Goal: Answer question/provide support: Share knowledge or assist other users

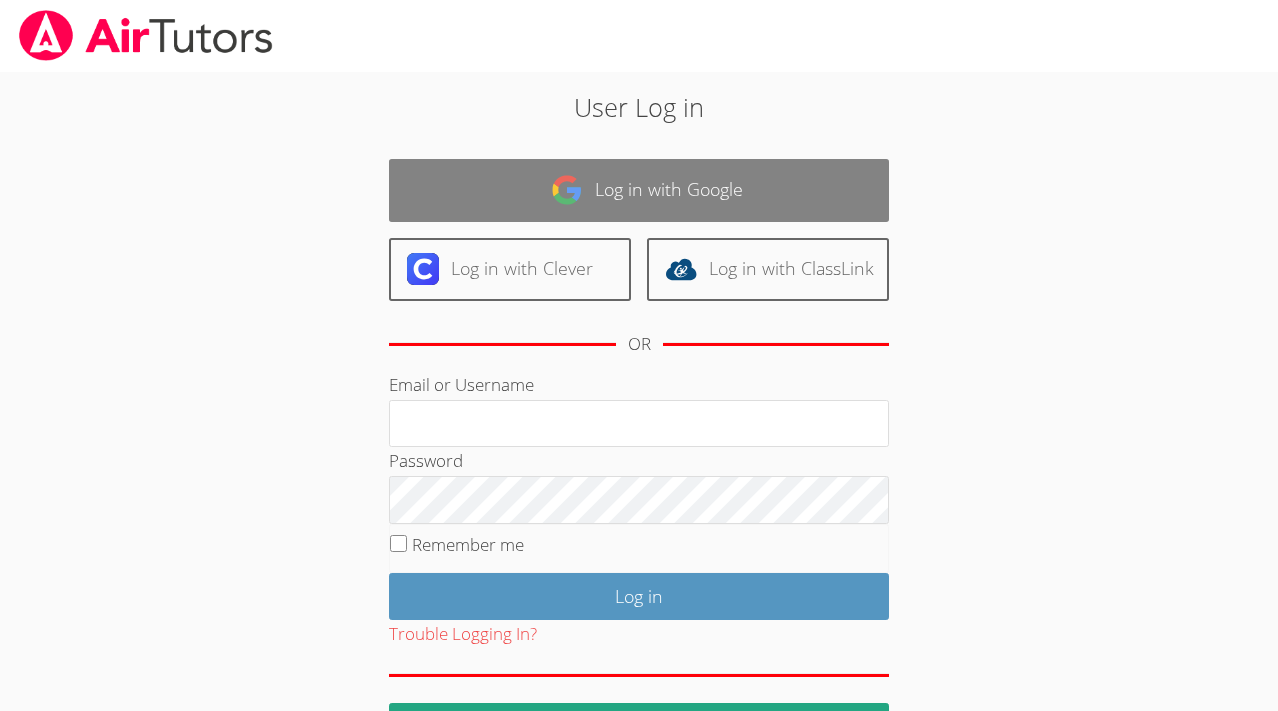
click at [785, 189] on link "Log in with Google" at bounding box center [638, 190] width 499 height 63
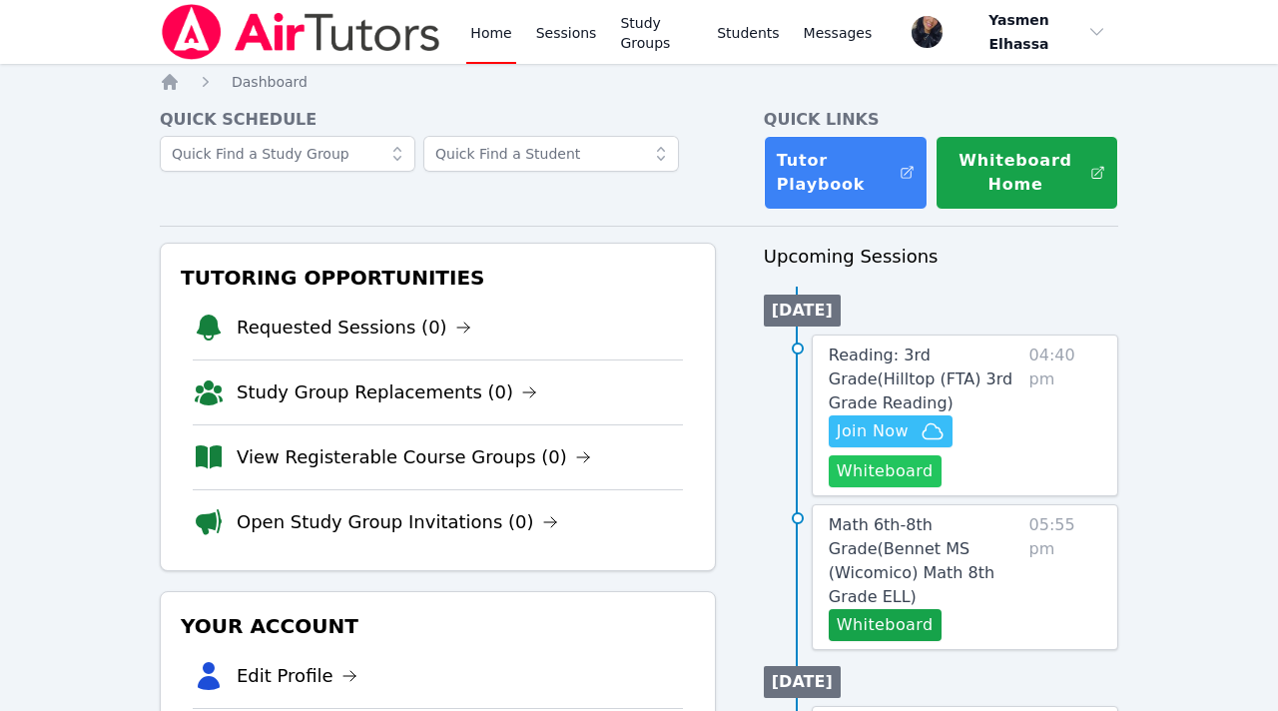
click at [888, 480] on button "Whiteboard" at bounding box center [885, 471] width 113 height 32
click at [889, 439] on span "Join Now" at bounding box center [873, 431] width 72 height 24
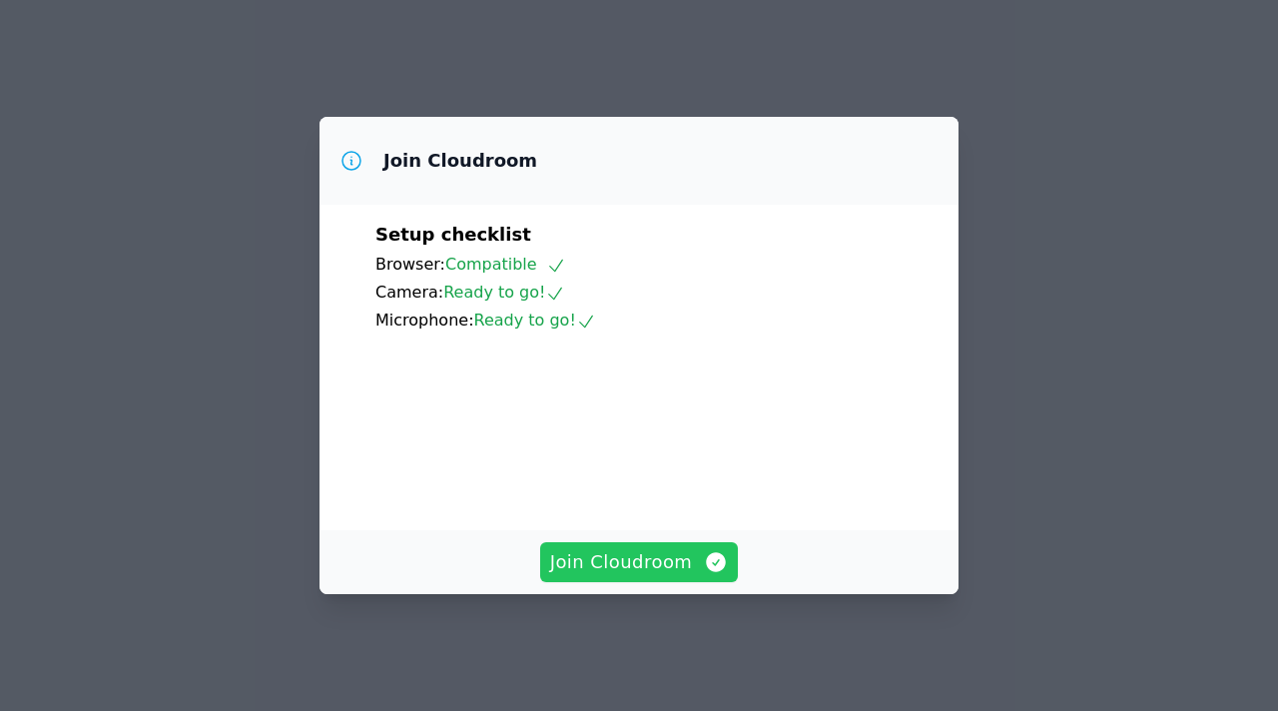
click at [684, 568] on span "Join Cloudroom" at bounding box center [639, 562] width 179 height 28
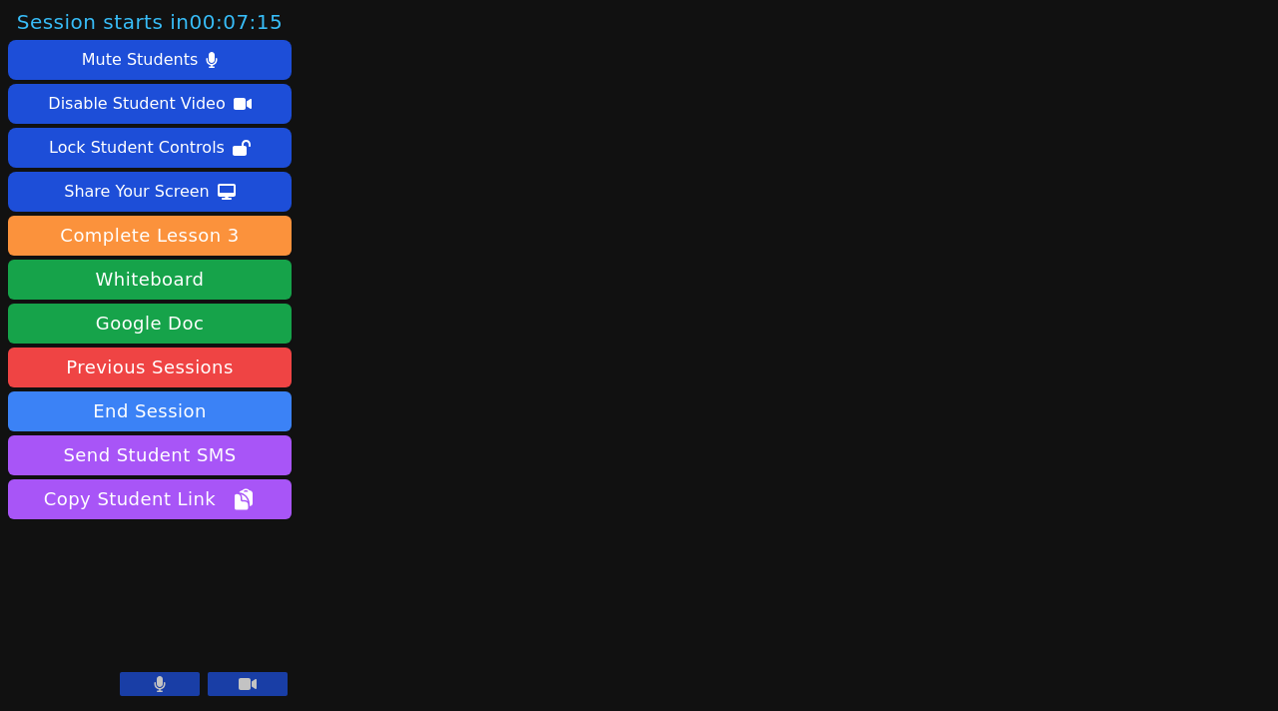
click at [172, 674] on button at bounding box center [160, 684] width 80 height 24
click at [162, 676] on icon at bounding box center [160, 684] width 20 height 16
click at [135, 678] on button at bounding box center [160, 684] width 80 height 24
click at [151, 689] on icon at bounding box center [160, 684] width 20 height 16
click at [151, 691] on button at bounding box center [160, 684] width 80 height 24
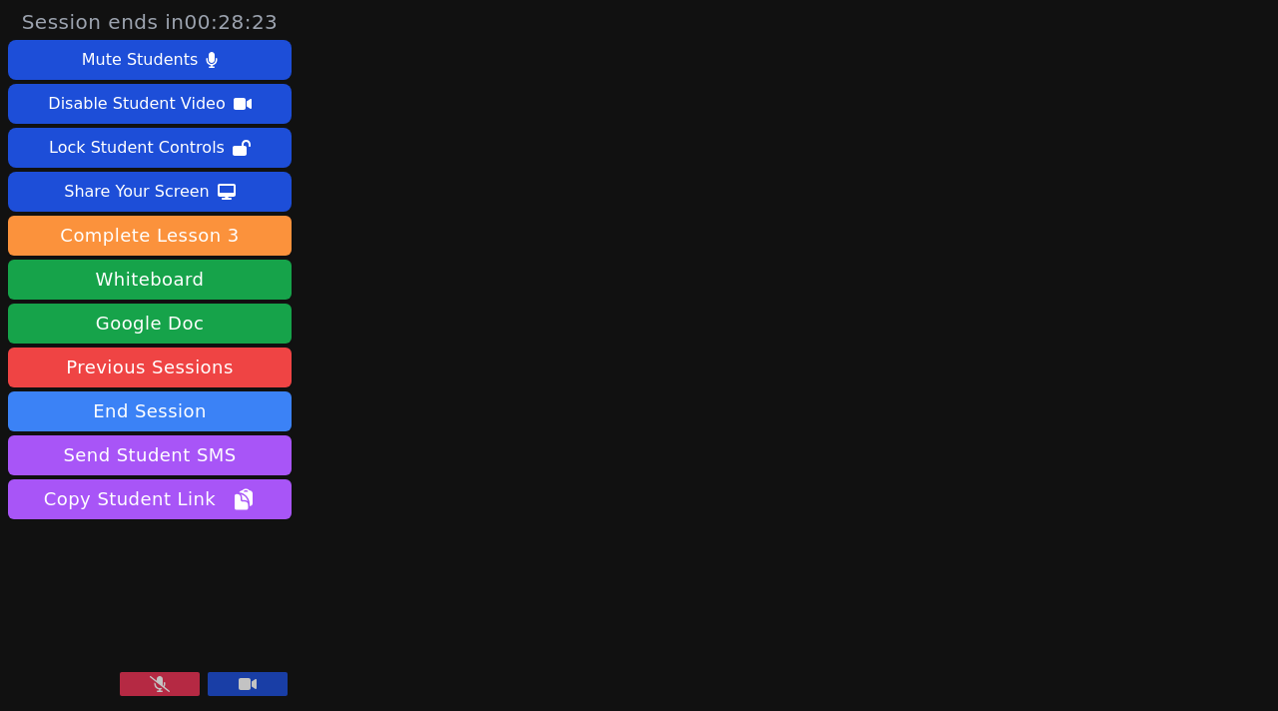
click at [145, 691] on button at bounding box center [160, 684] width 80 height 24
click at [173, 694] on button at bounding box center [160, 684] width 80 height 24
click at [185, 687] on button at bounding box center [160, 684] width 80 height 24
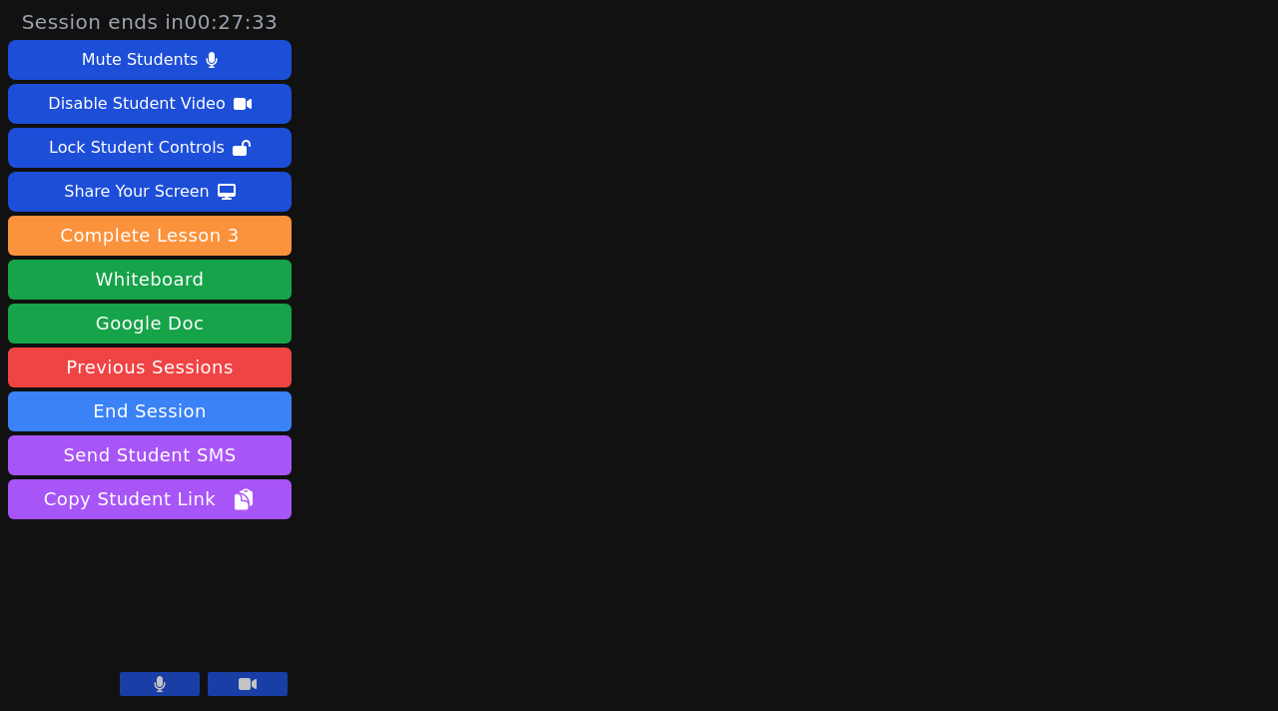
click at [185, 687] on button at bounding box center [160, 684] width 80 height 24
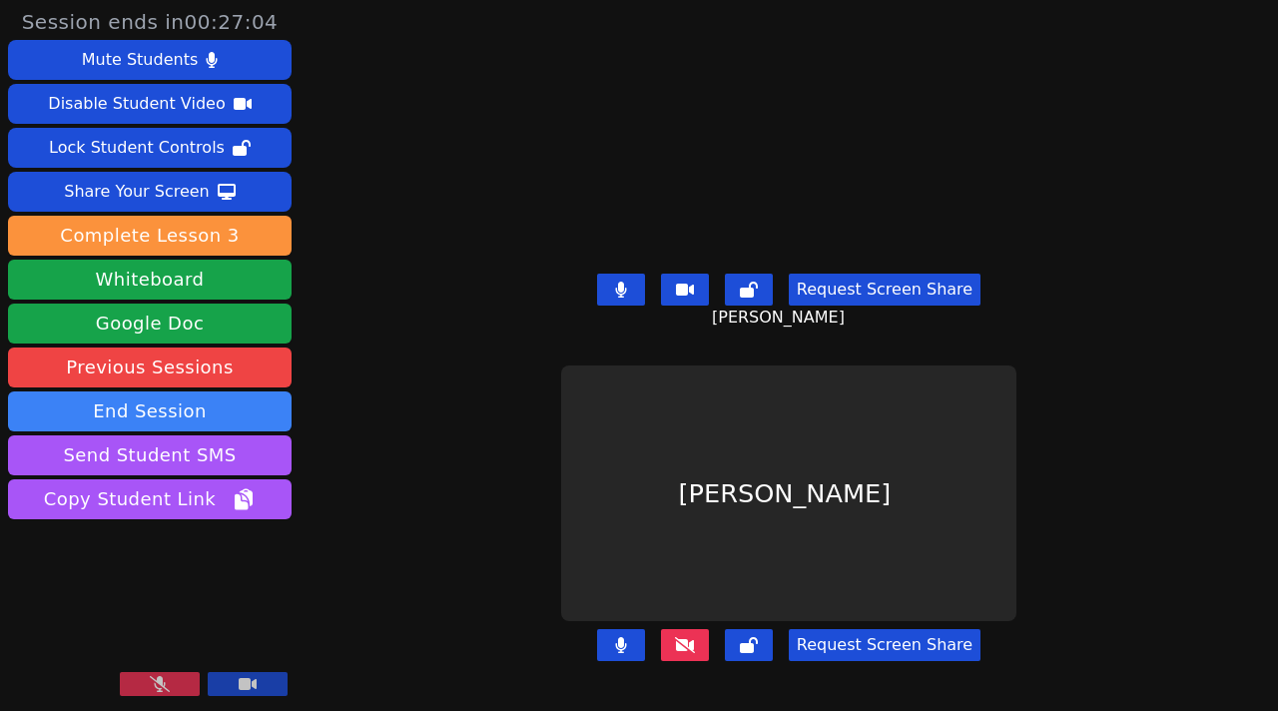
click at [155, 695] on button at bounding box center [160, 684] width 80 height 24
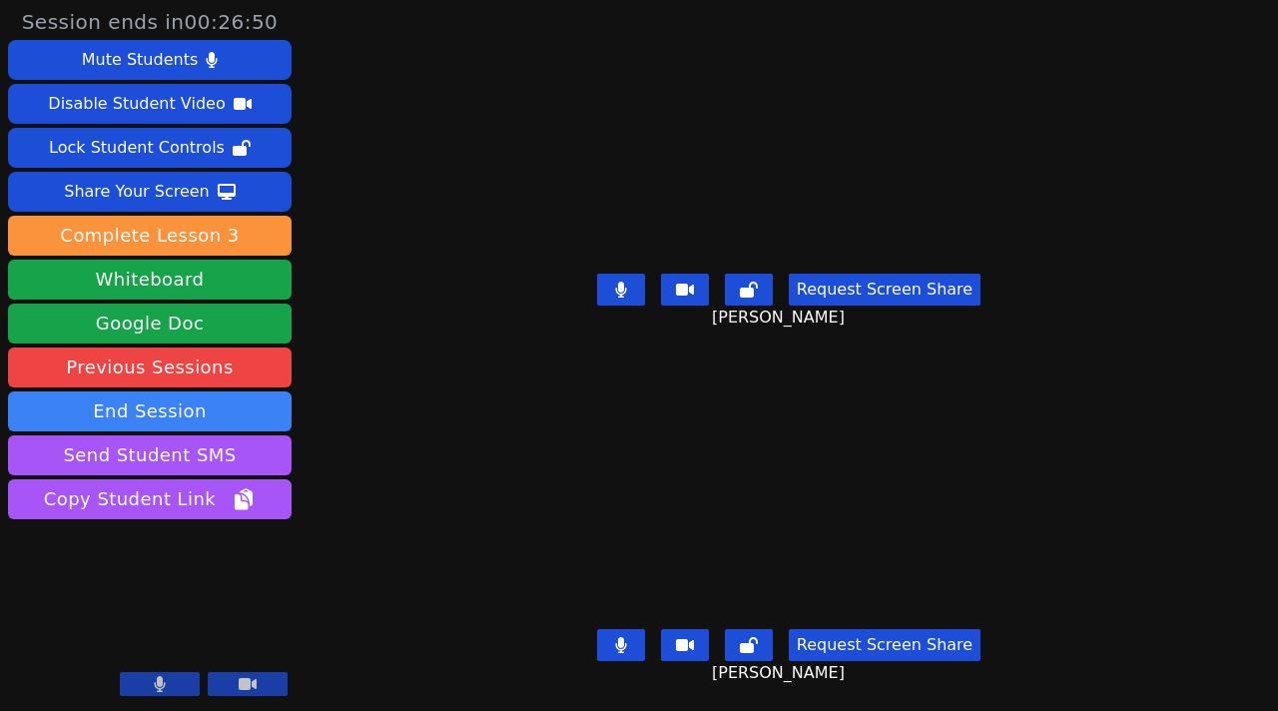
click at [624, 293] on icon at bounding box center [621, 290] width 12 height 16
click at [635, 638] on button at bounding box center [621, 645] width 48 height 32
click at [631, 638] on icon at bounding box center [621, 645] width 20 height 16
click at [638, 282] on button at bounding box center [621, 290] width 48 height 32
click at [636, 638] on button at bounding box center [621, 645] width 48 height 32
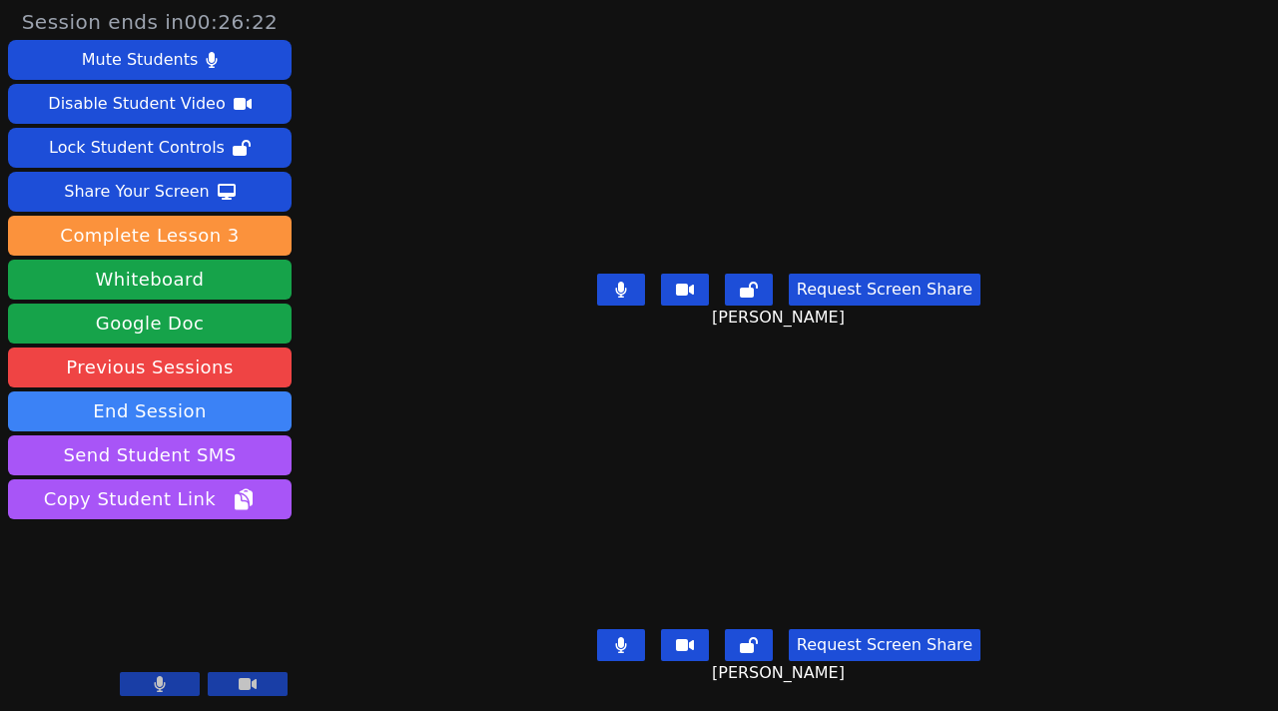
click at [640, 284] on button at bounding box center [621, 290] width 48 height 32
click at [627, 648] on icon at bounding box center [621, 645] width 12 height 16
click at [626, 283] on icon at bounding box center [621, 290] width 20 height 16
click at [623, 287] on icon at bounding box center [621, 290] width 12 height 16
click at [621, 287] on icon at bounding box center [621, 290] width 20 height 16
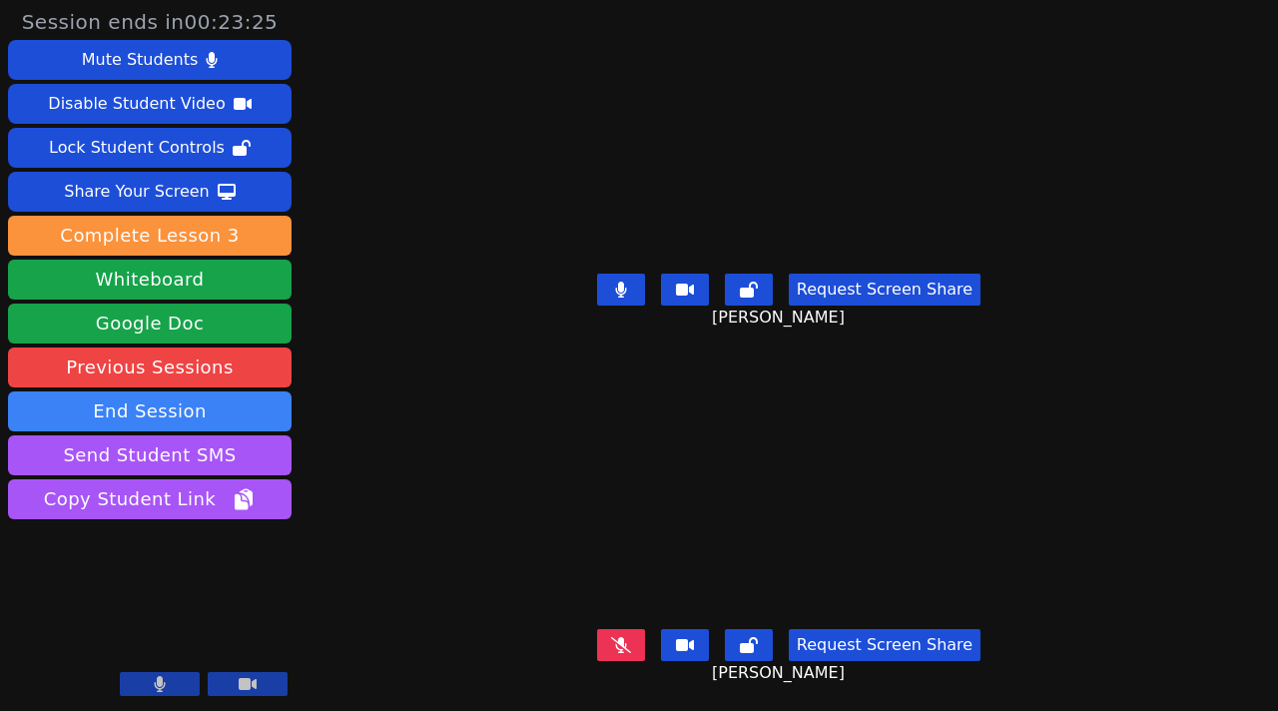
click at [612, 295] on button at bounding box center [621, 290] width 48 height 32
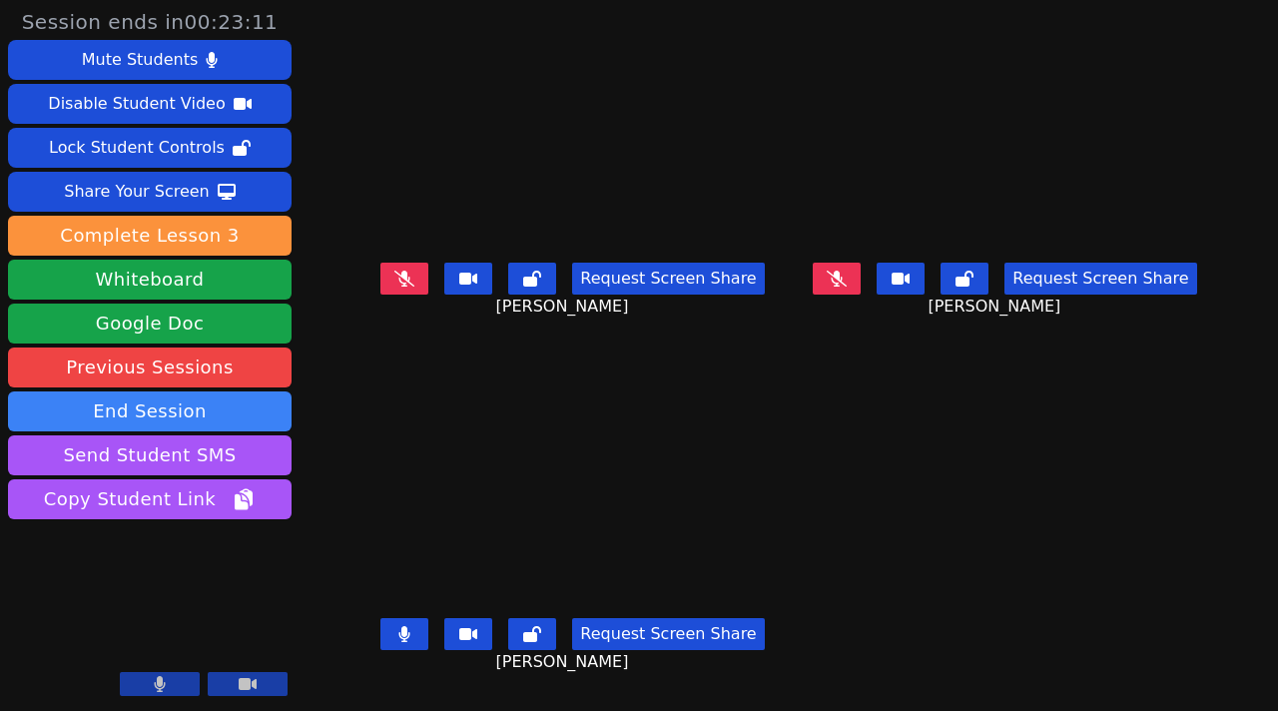
click at [400, 642] on button at bounding box center [404, 634] width 48 height 32
click at [394, 642] on icon at bounding box center [404, 634] width 20 height 16
click at [399, 642] on icon at bounding box center [404, 634] width 11 height 16
click at [394, 642] on icon at bounding box center [404, 634] width 20 height 16
click at [404, 634] on button at bounding box center [404, 634] width 48 height 32
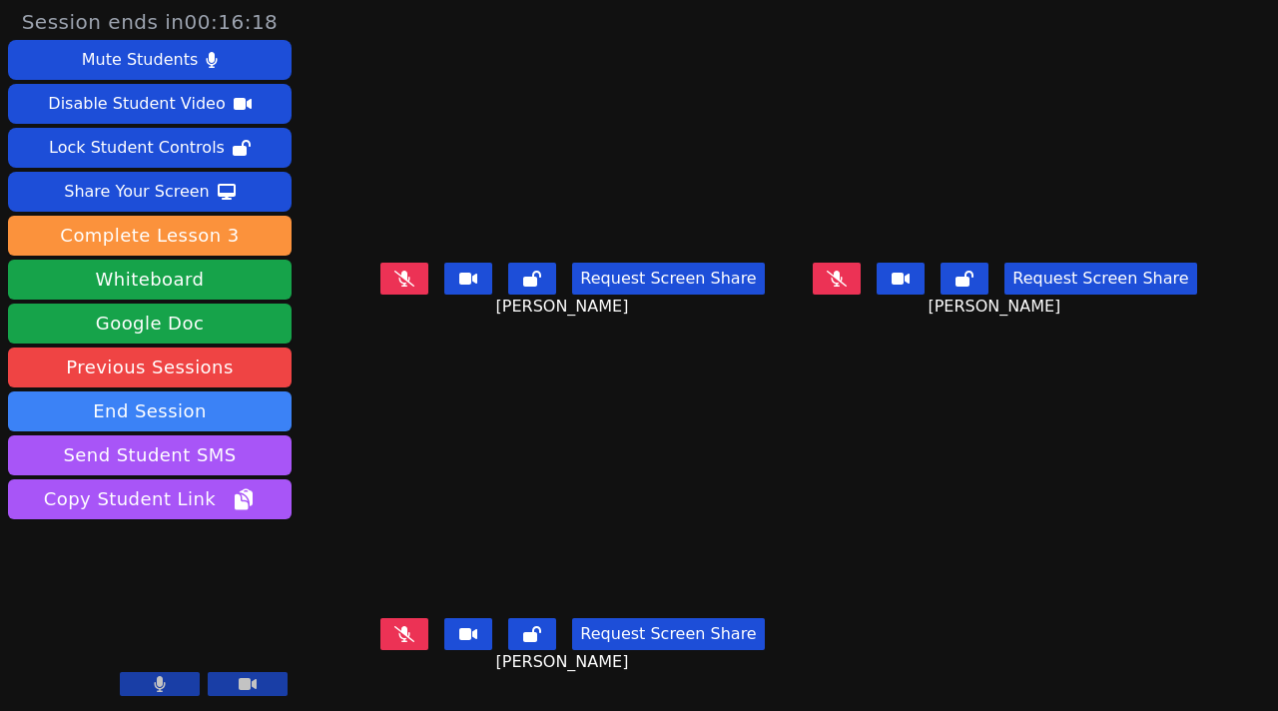
click at [387, 650] on button at bounding box center [404, 634] width 48 height 32
click at [394, 287] on icon at bounding box center [404, 279] width 20 height 16
click at [398, 287] on icon at bounding box center [404, 279] width 12 height 16
click at [396, 635] on button at bounding box center [404, 634] width 48 height 32
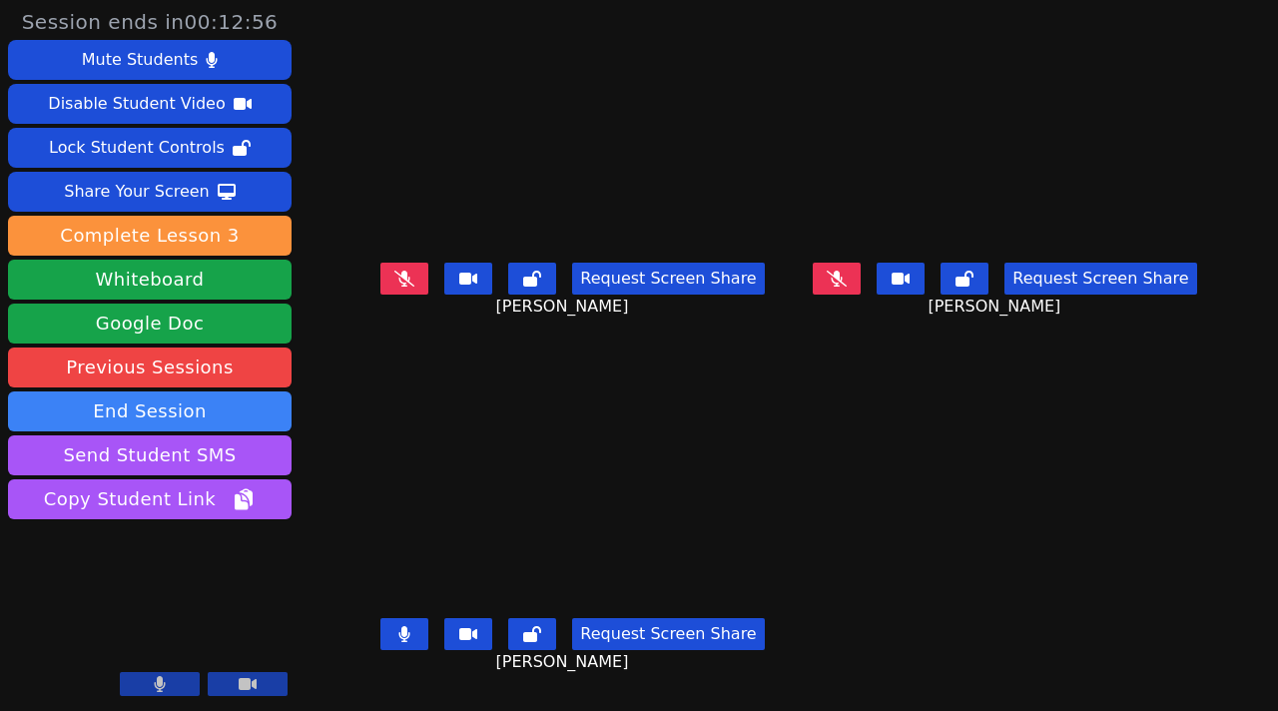
click at [398, 637] on button at bounding box center [404, 634] width 48 height 32
click at [394, 642] on icon at bounding box center [404, 634] width 20 height 16
click at [383, 636] on button at bounding box center [404, 634] width 48 height 32
click at [394, 642] on icon at bounding box center [404, 634] width 20 height 16
click at [398, 642] on icon at bounding box center [404, 634] width 12 height 16
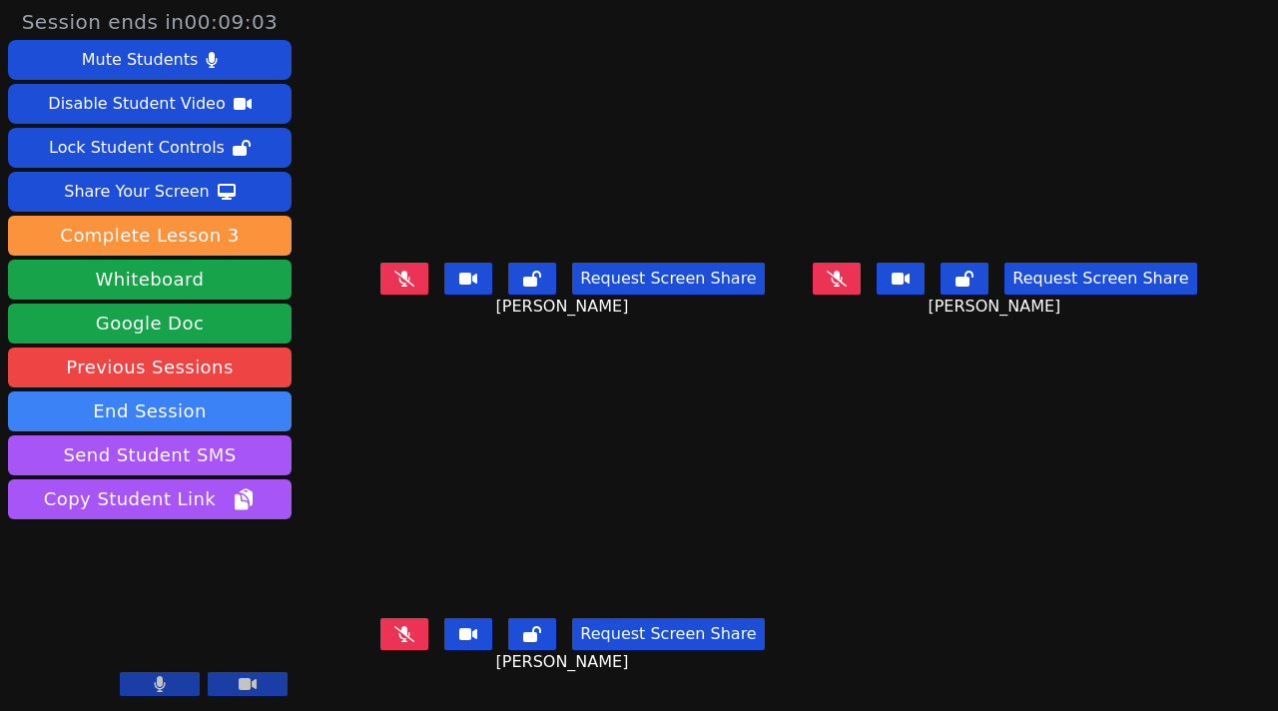
click at [404, 643] on button at bounding box center [404, 634] width 48 height 32
click at [402, 650] on button at bounding box center [404, 634] width 48 height 32
click at [380, 295] on button at bounding box center [404, 279] width 48 height 32
click at [397, 639] on icon at bounding box center [404, 634] width 20 height 16
click at [399, 287] on icon at bounding box center [404, 279] width 11 height 16
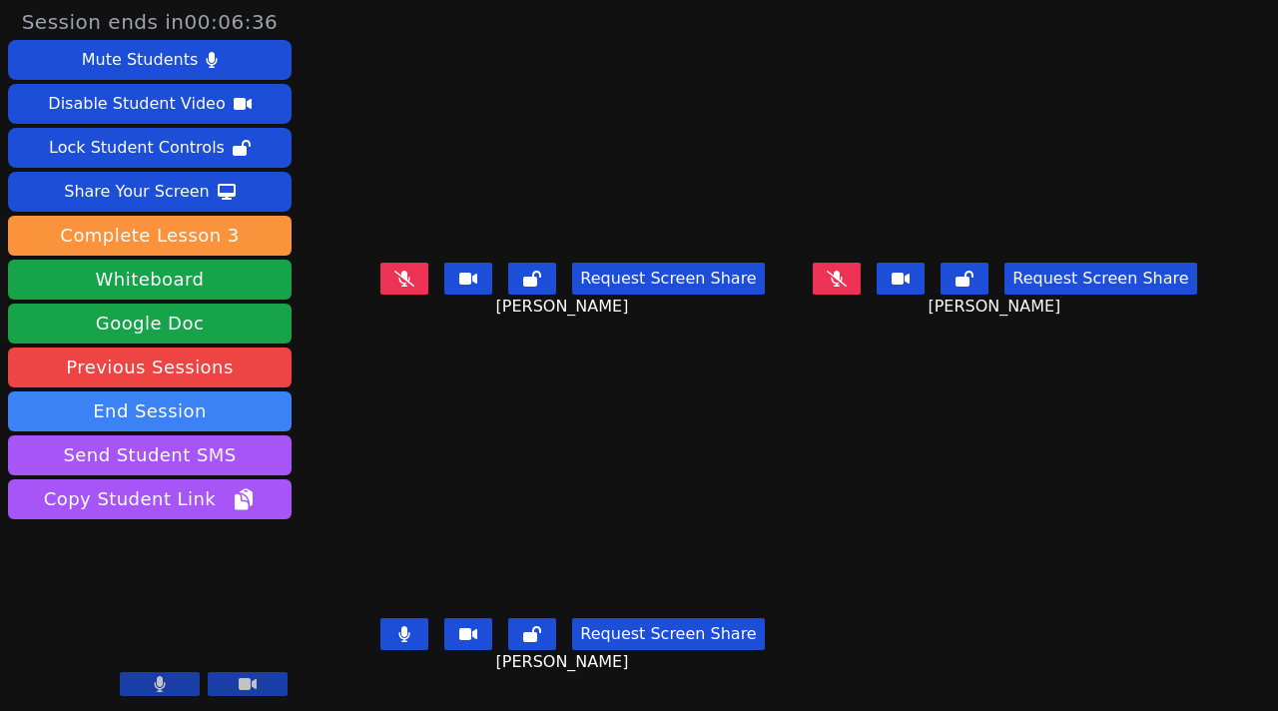
click at [380, 650] on button at bounding box center [404, 634] width 48 height 32
click at [893, 295] on div "Request Screen Share" at bounding box center [1004, 279] width 383 height 32
click at [861, 295] on button at bounding box center [837, 279] width 48 height 32
click at [843, 282] on icon at bounding box center [837, 279] width 12 height 16
click at [394, 287] on icon at bounding box center [404, 279] width 20 height 16
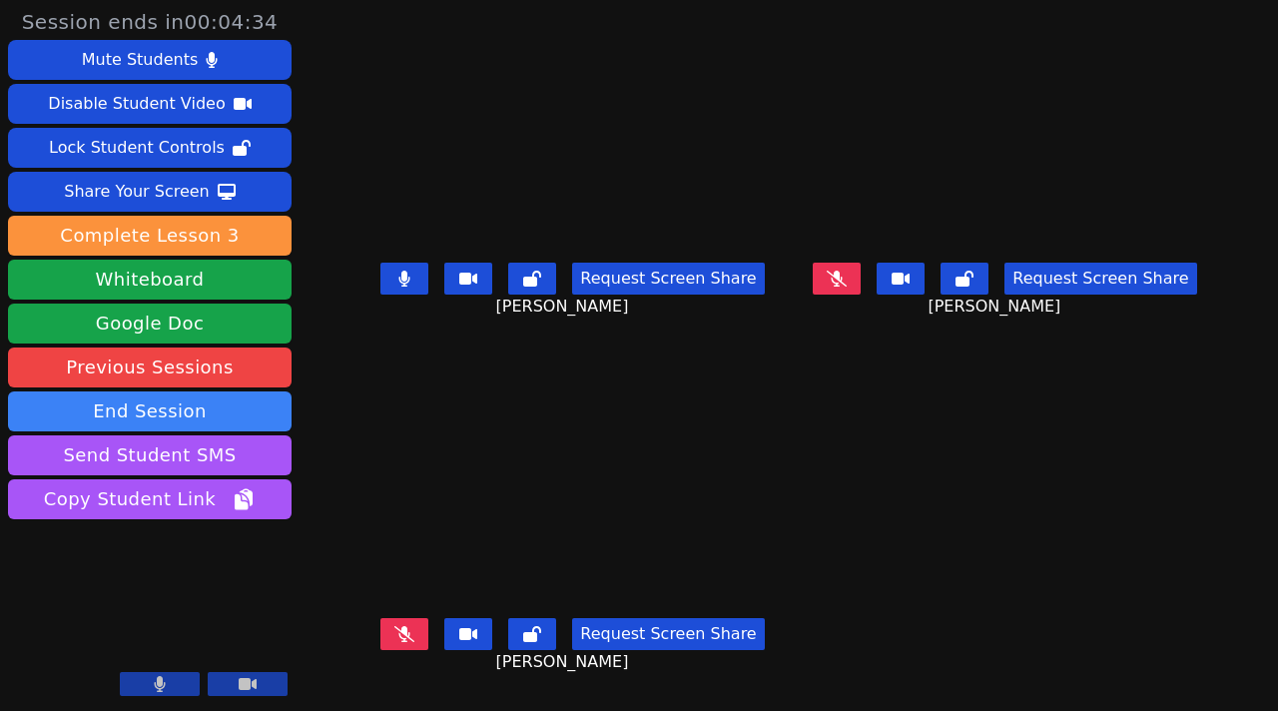
click at [393, 280] on button at bounding box center [404, 279] width 48 height 32
click at [861, 284] on button at bounding box center [837, 279] width 48 height 32
click at [861, 293] on button at bounding box center [837, 279] width 48 height 32
click at [394, 642] on icon at bounding box center [404, 634] width 20 height 16
click at [399, 641] on icon at bounding box center [404, 634] width 11 height 16
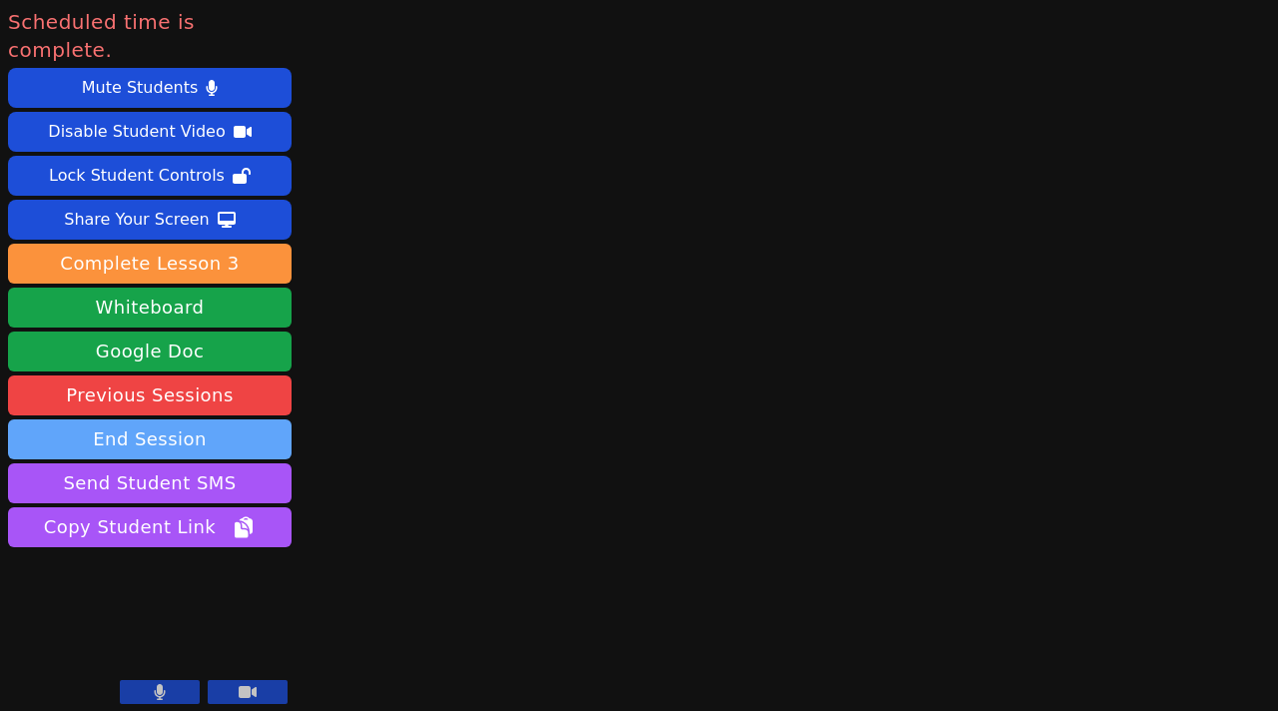
click at [100, 419] on button "End Session" at bounding box center [150, 439] width 284 height 40
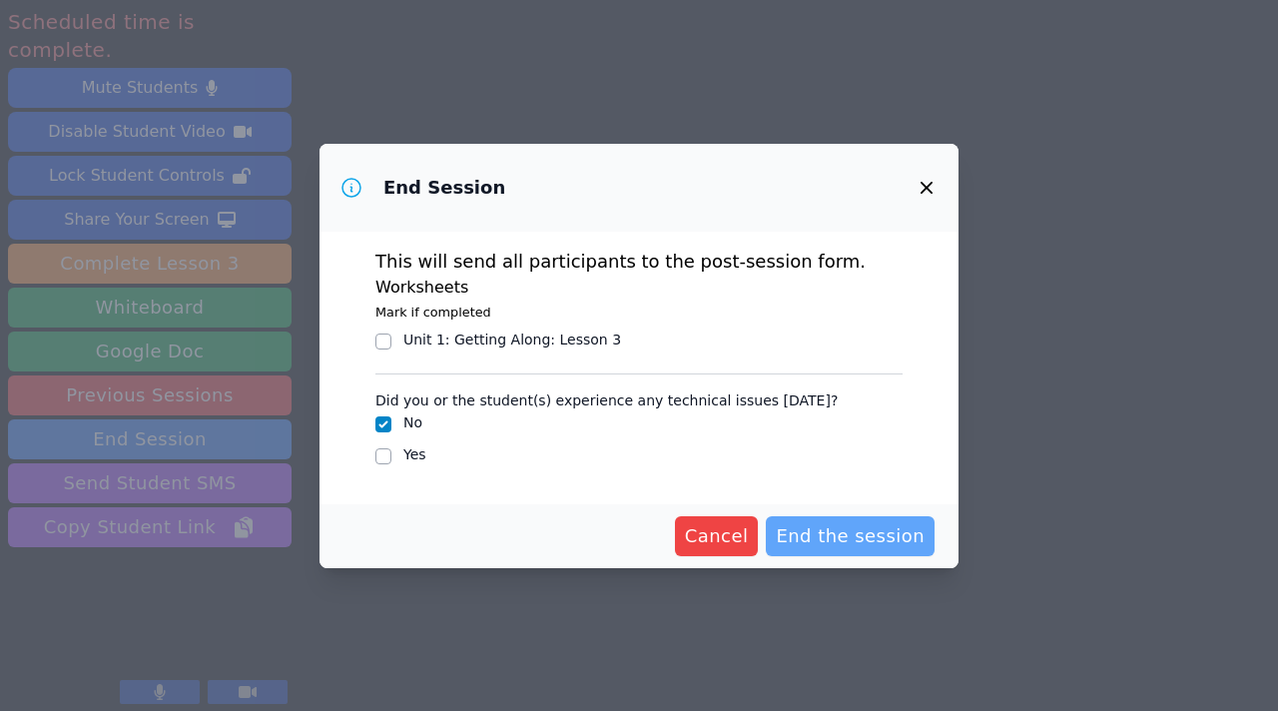
click at [898, 534] on span "End the session" at bounding box center [850, 536] width 149 height 28
